Goal: Information Seeking & Learning: Learn about a topic

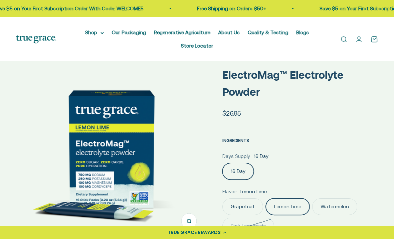
scroll to position [29, 0]
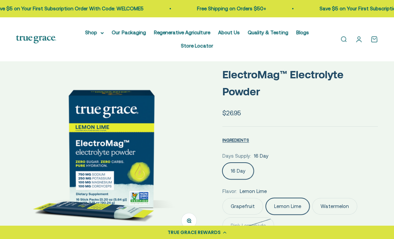
click at [230, 141] on span "INGREDIENTS" at bounding box center [235, 140] width 27 height 5
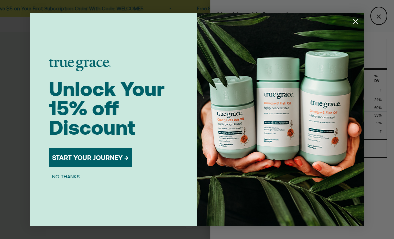
click at [352, 27] on circle "Close dialog" at bounding box center [355, 21] width 11 height 11
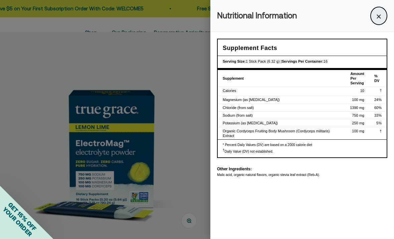
click at [374, 20] on button "×" at bounding box center [378, 16] width 17 height 18
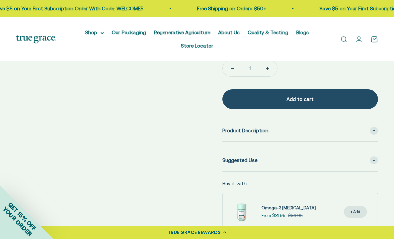
click at [234, 130] on span "Product Description" at bounding box center [245, 131] width 46 height 8
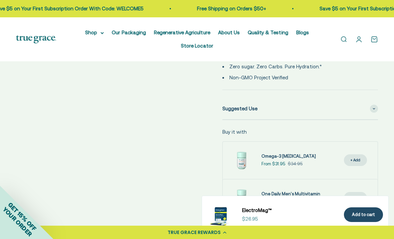
scroll to position [551, 0]
click at [234, 104] on span "Suggested Use" at bounding box center [239, 108] width 35 height 8
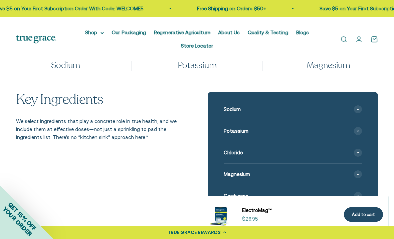
scroll to position [892, 0]
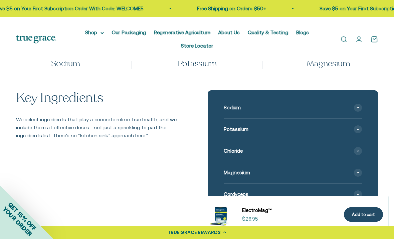
click at [228, 147] on span "Chloride" at bounding box center [233, 151] width 19 height 8
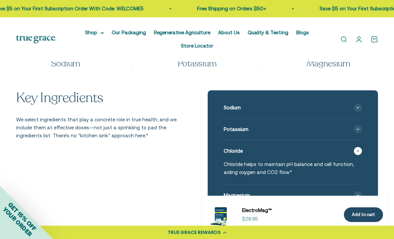
click at [229, 125] on span "Potassium" at bounding box center [236, 129] width 25 height 8
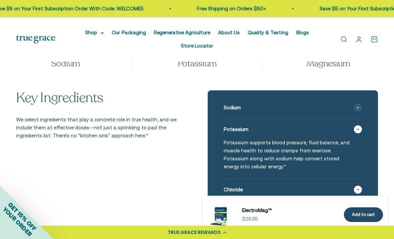
click at [227, 102] on div "Sodium" at bounding box center [293, 107] width 138 height 21
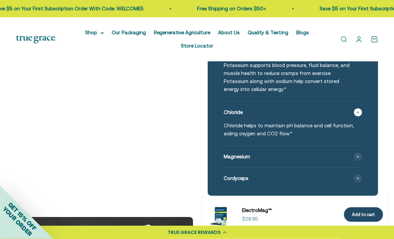
click at [240, 153] on span "Magnesium" at bounding box center [237, 157] width 26 height 8
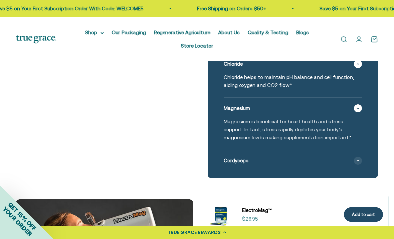
scroll to position [1075, 0]
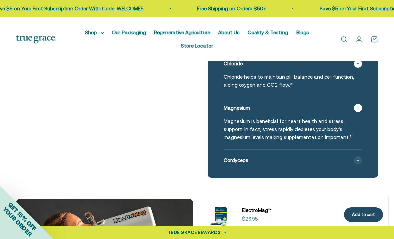
click at [238, 154] on div "Cordyceps" at bounding box center [293, 160] width 138 height 21
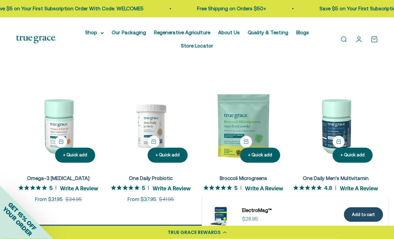
scroll to position [2386, 0]
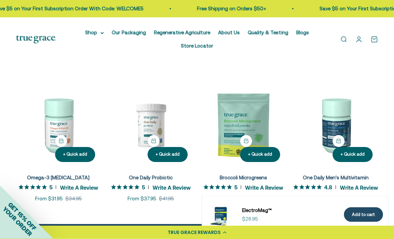
click at [241, 112] on img at bounding box center [243, 125] width 84 height 84
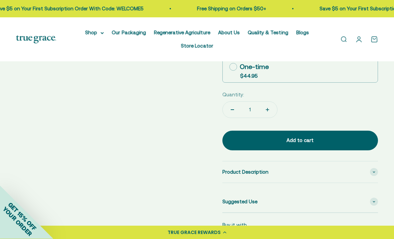
scroll to position [279, 0]
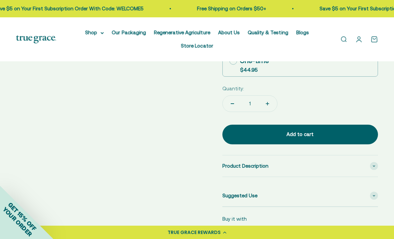
click at [225, 169] on div "Product Description" at bounding box center [299, 165] width 155 height 21
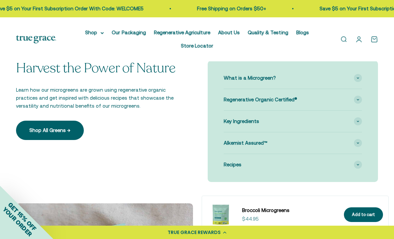
scroll to position [620, 0]
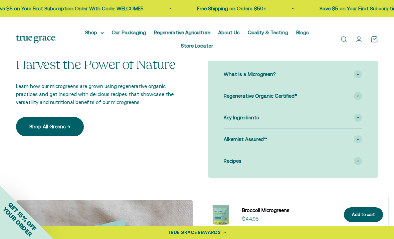
click at [228, 72] on span "What is a Microgreen?" at bounding box center [250, 74] width 52 height 8
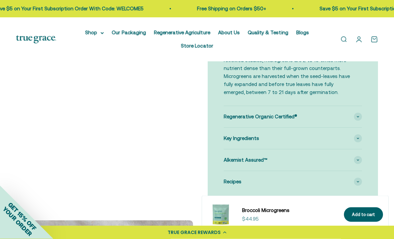
click at [229, 135] on span "Key Ingredients" at bounding box center [241, 139] width 35 height 8
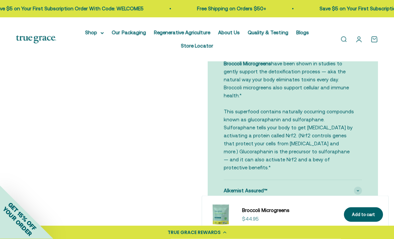
scroll to position [800, 0]
click at [228, 186] on span "Alkemist Assured™" at bounding box center [246, 190] width 44 height 8
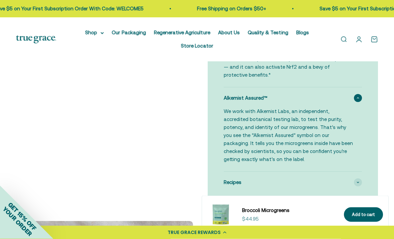
click at [226, 179] on span "Recipes" at bounding box center [233, 183] width 18 height 8
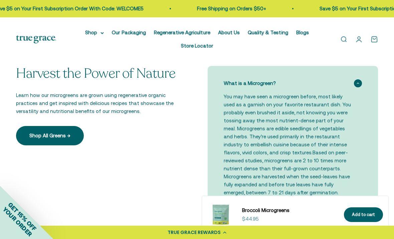
scroll to position [612, 0]
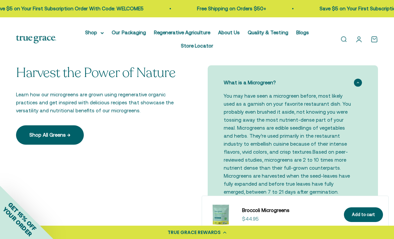
click at [41, 132] on link "Shop All Greens →" at bounding box center [50, 134] width 68 height 19
